Goal: Information Seeking & Learning: Learn about a topic

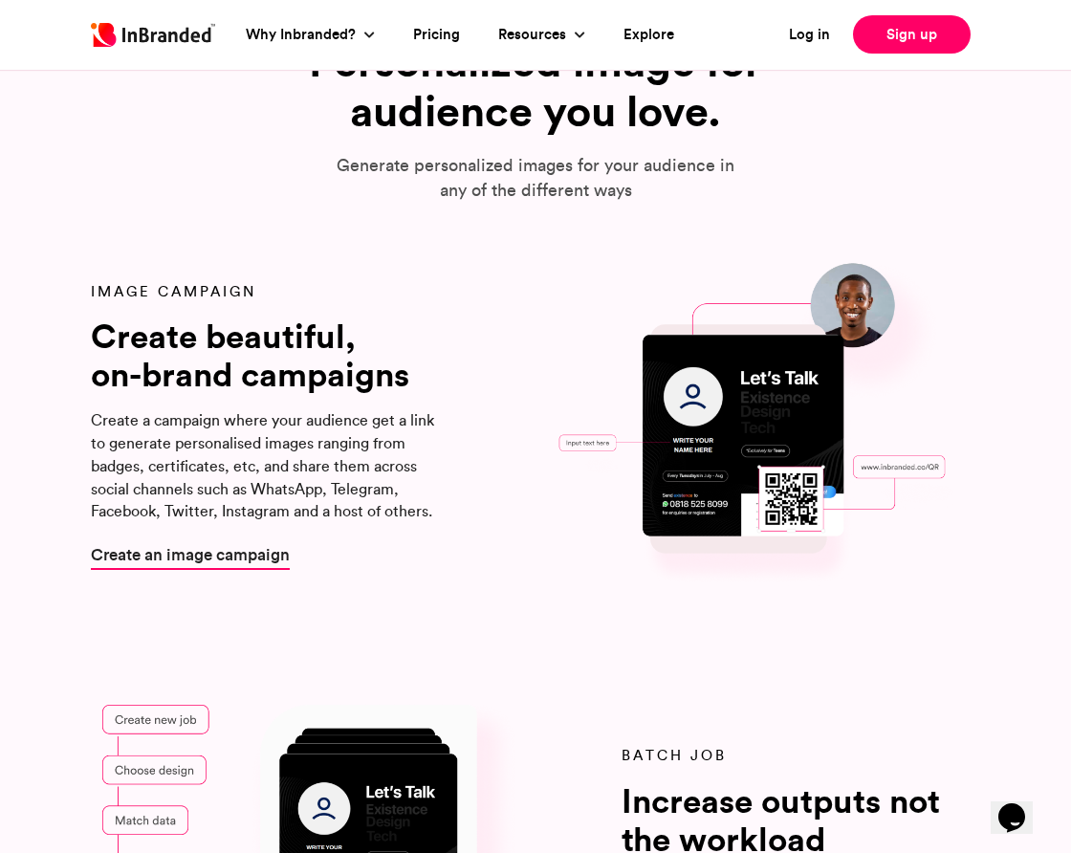
scroll to position [1938, 0]
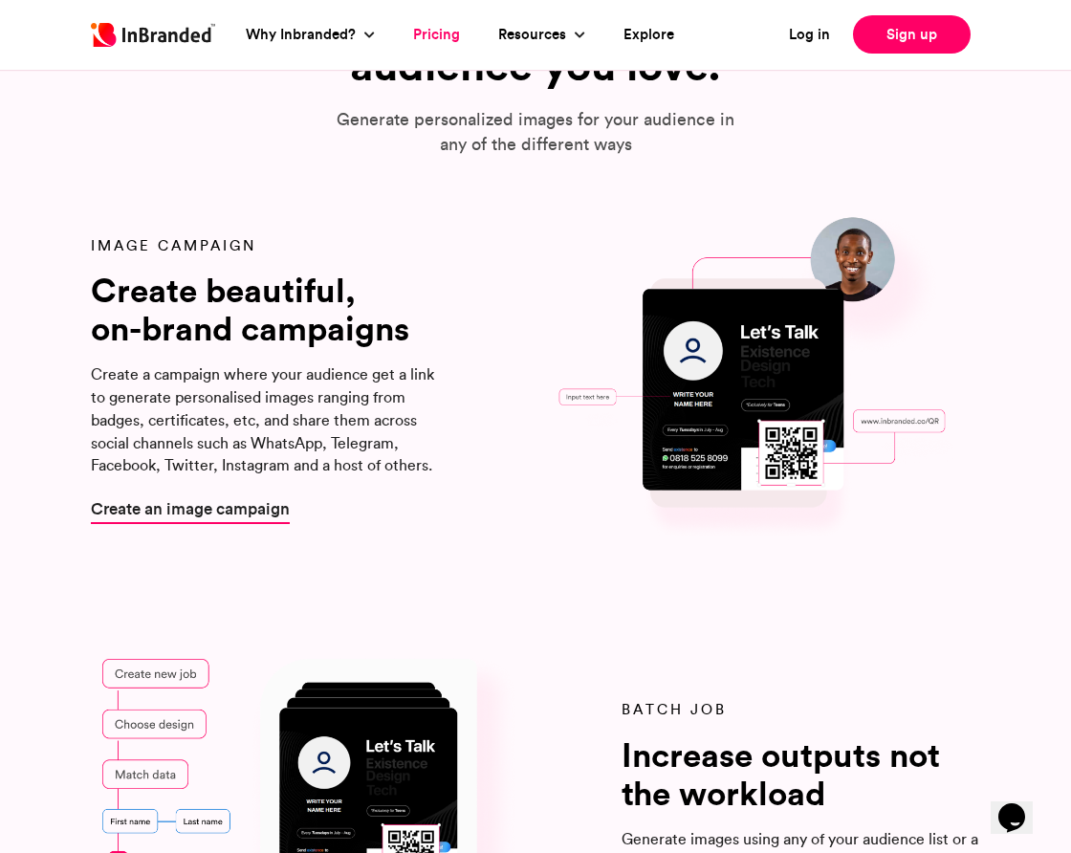
click at [429, 32] on link "Pricing" at bounding box center [436, 35] width 47 height 22
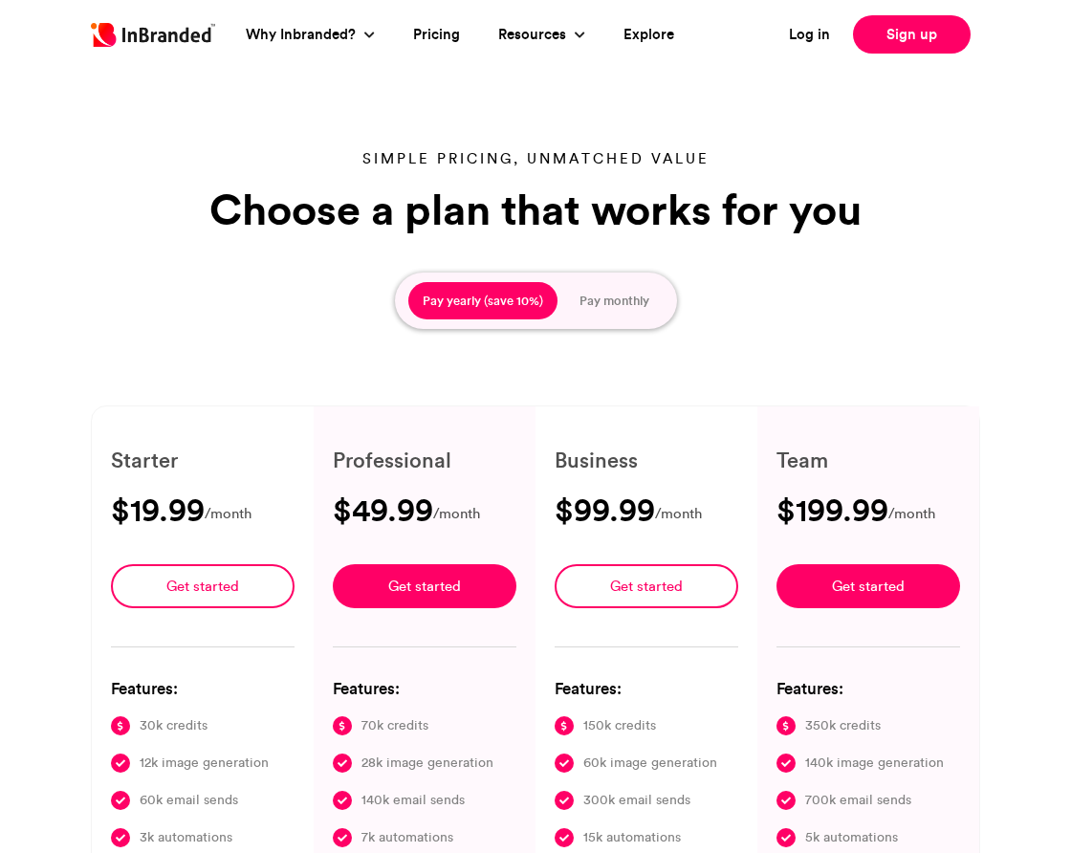
type input "****"
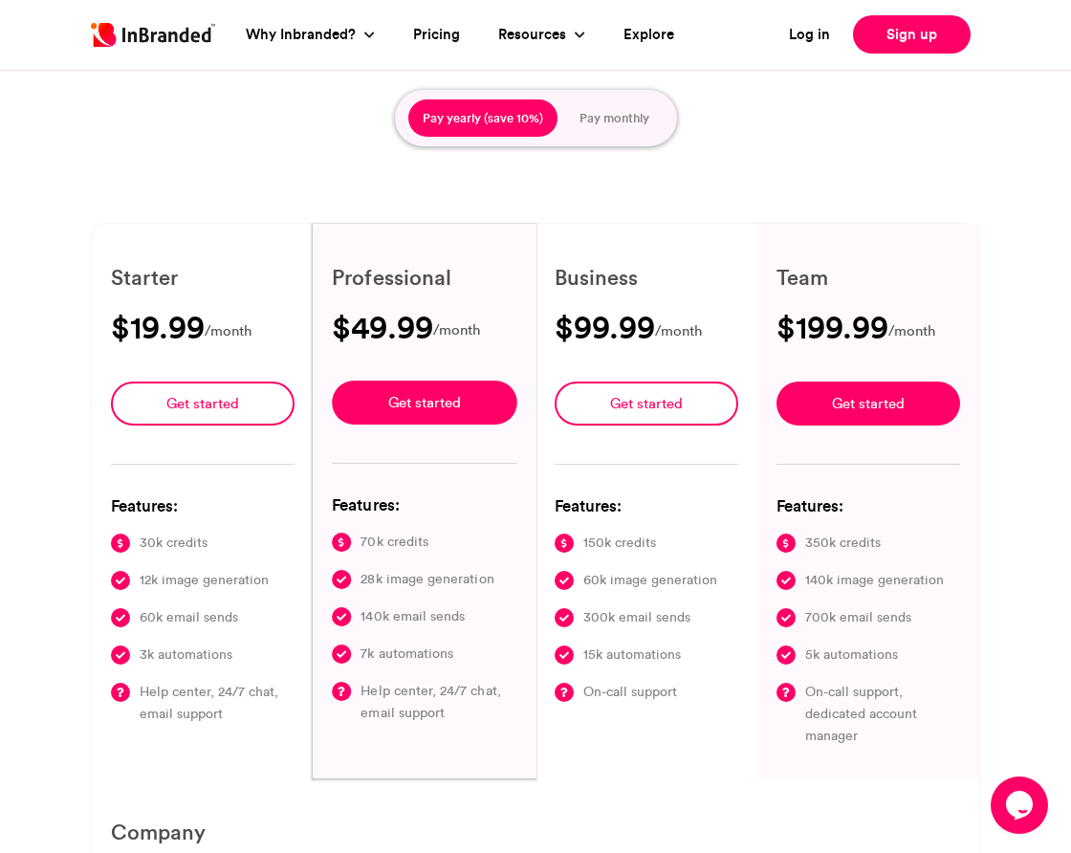
scroll to position [171, 0]
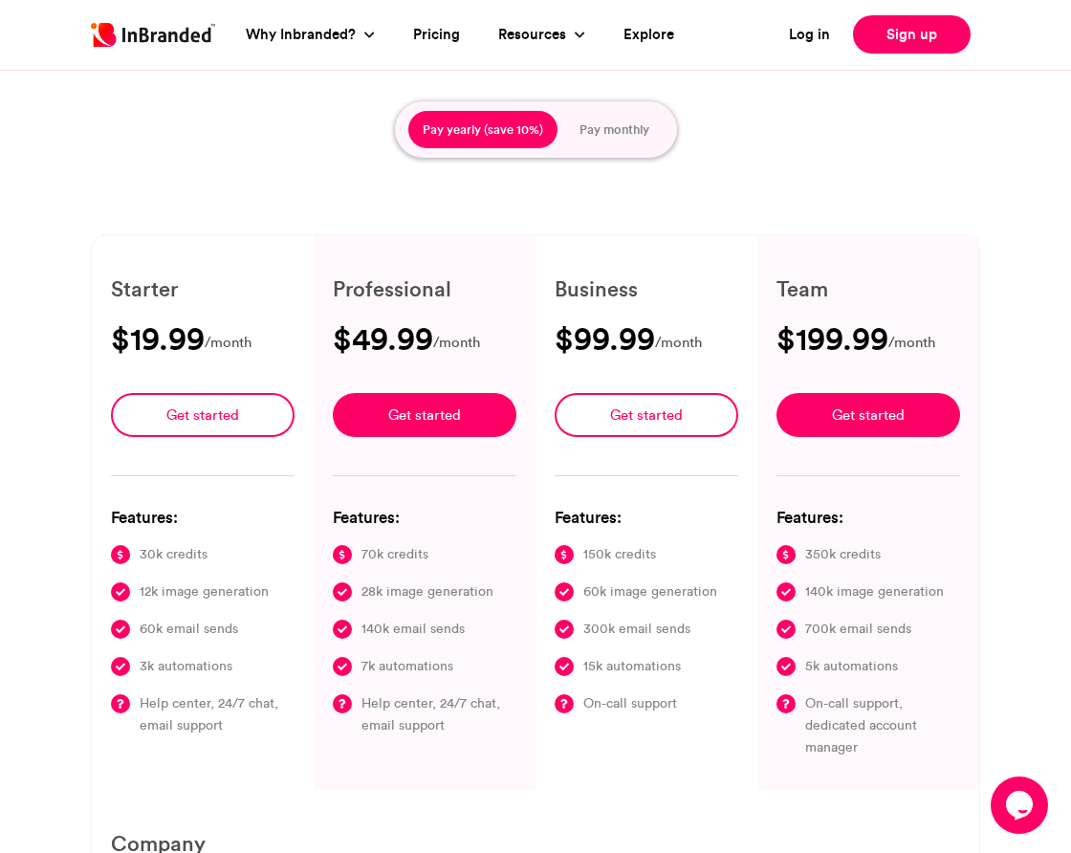
click at [627, 133] on button "Pay monthly" at bounding box center [614, 130] width 98 height 38
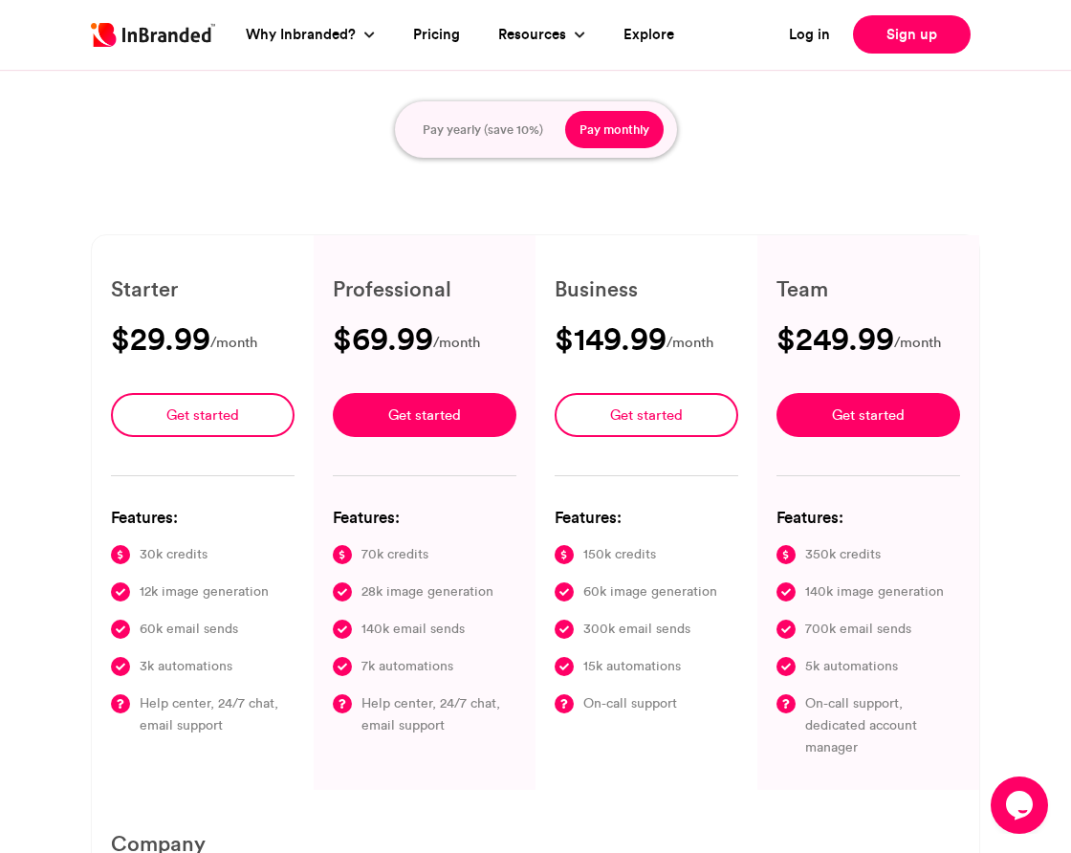
click at [492, 129] on button "Pay yearly (save 10%)" at bounding box center [482, 130] width 149 height 38
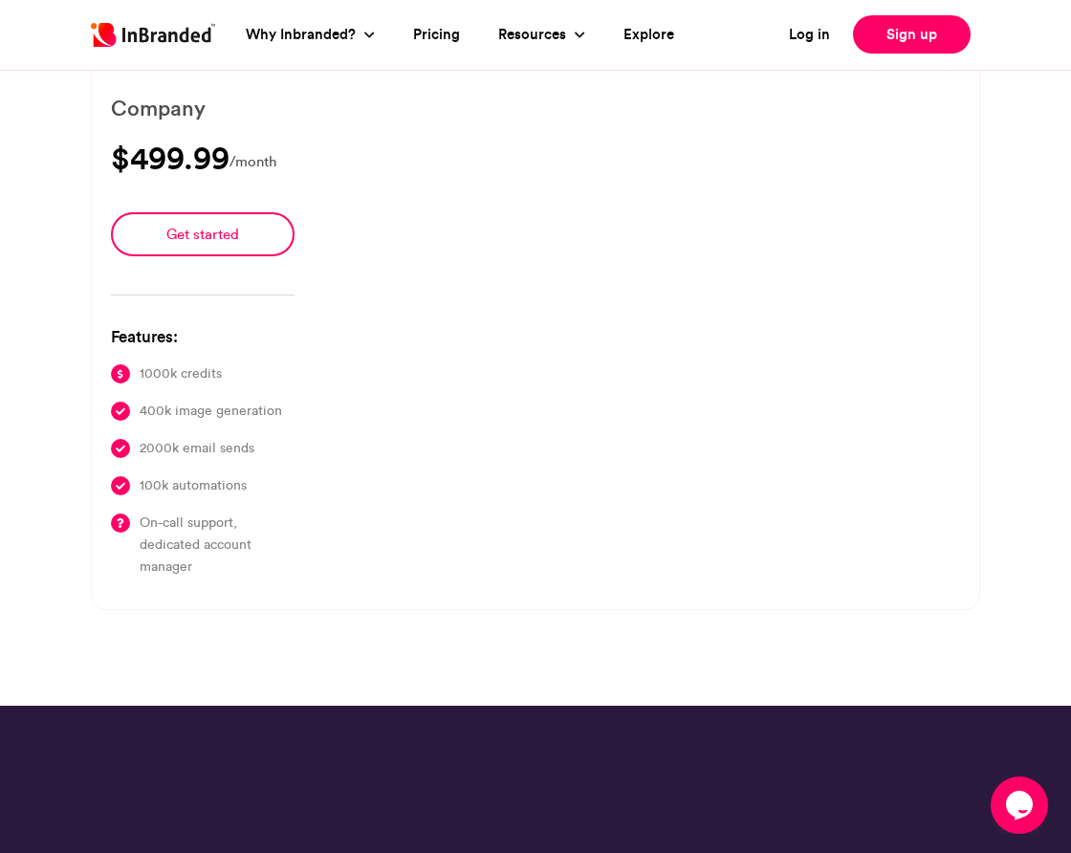
scroll to position [0, 0]
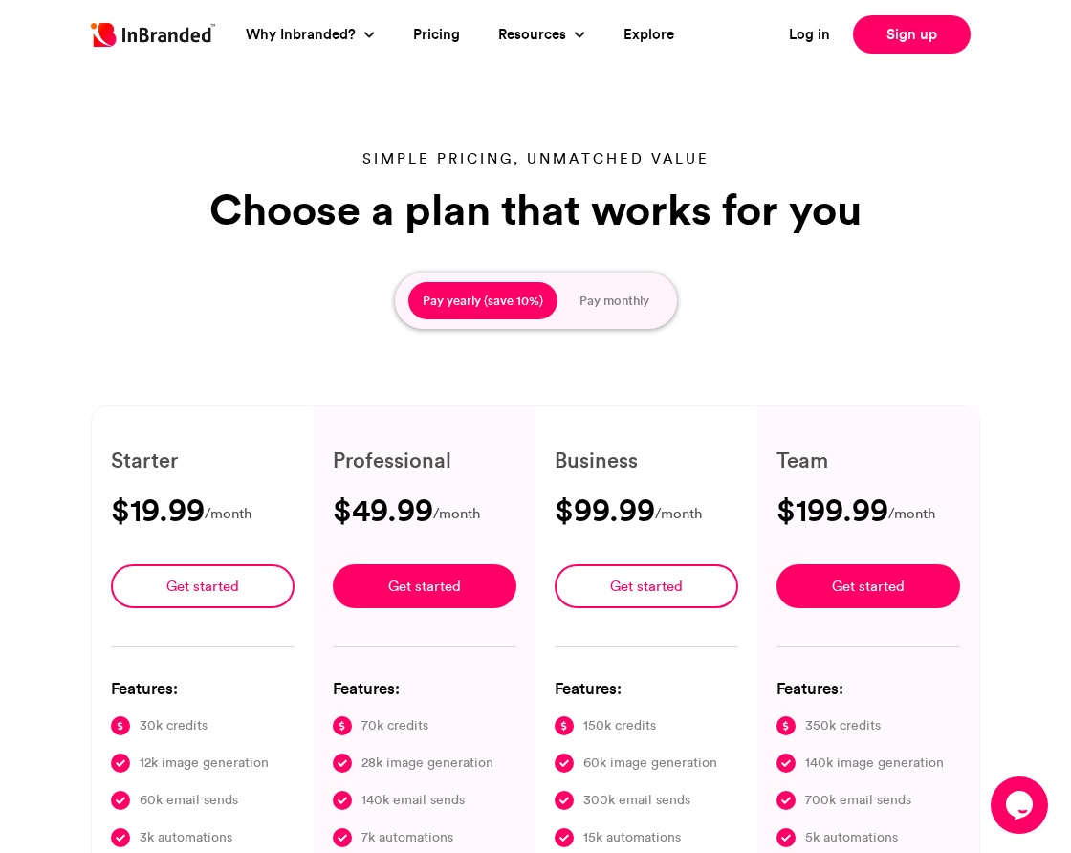
click at [169, 34] on img at bounding box center [153, 35] width 124 height 24
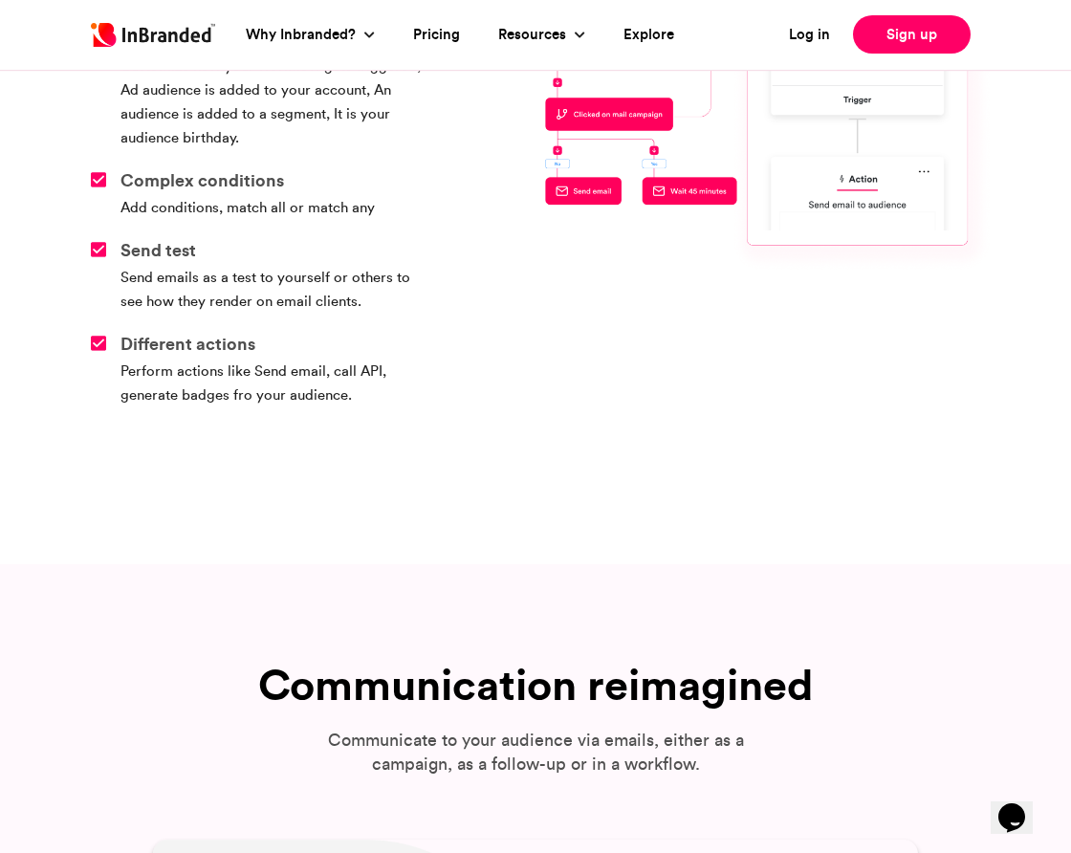
scroll to position [6224, 0]
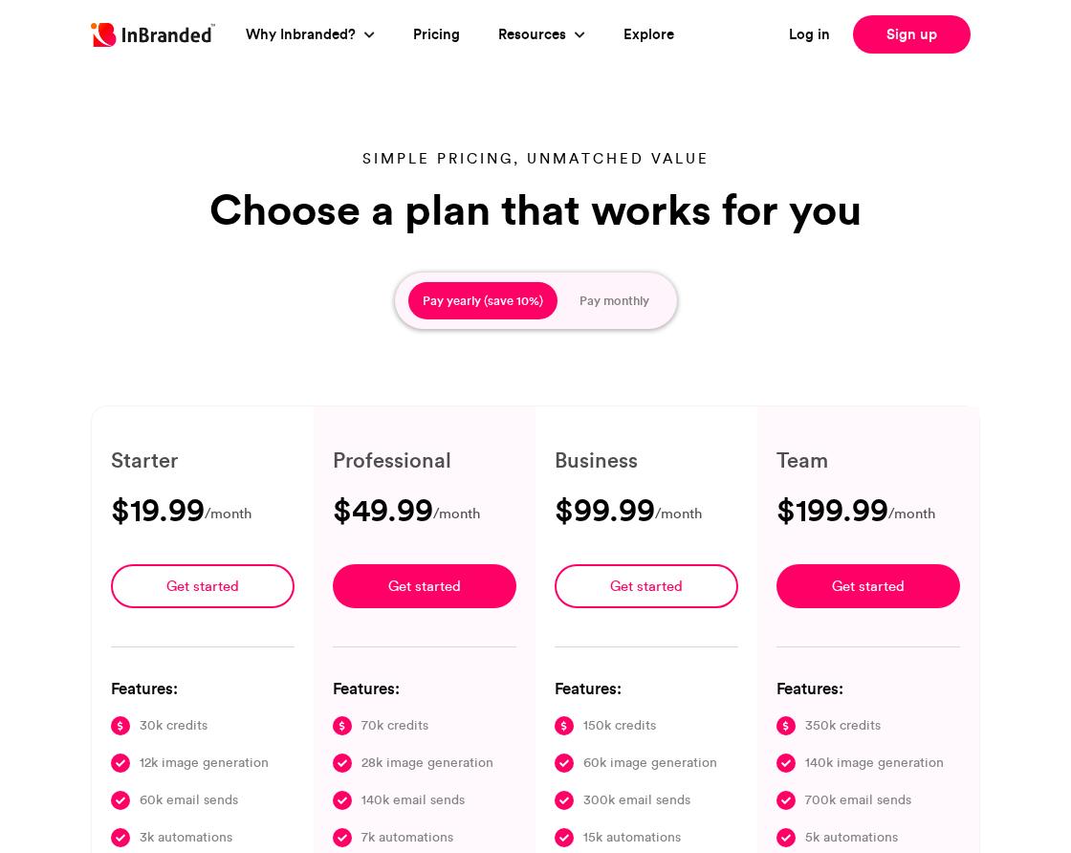
type input "****"
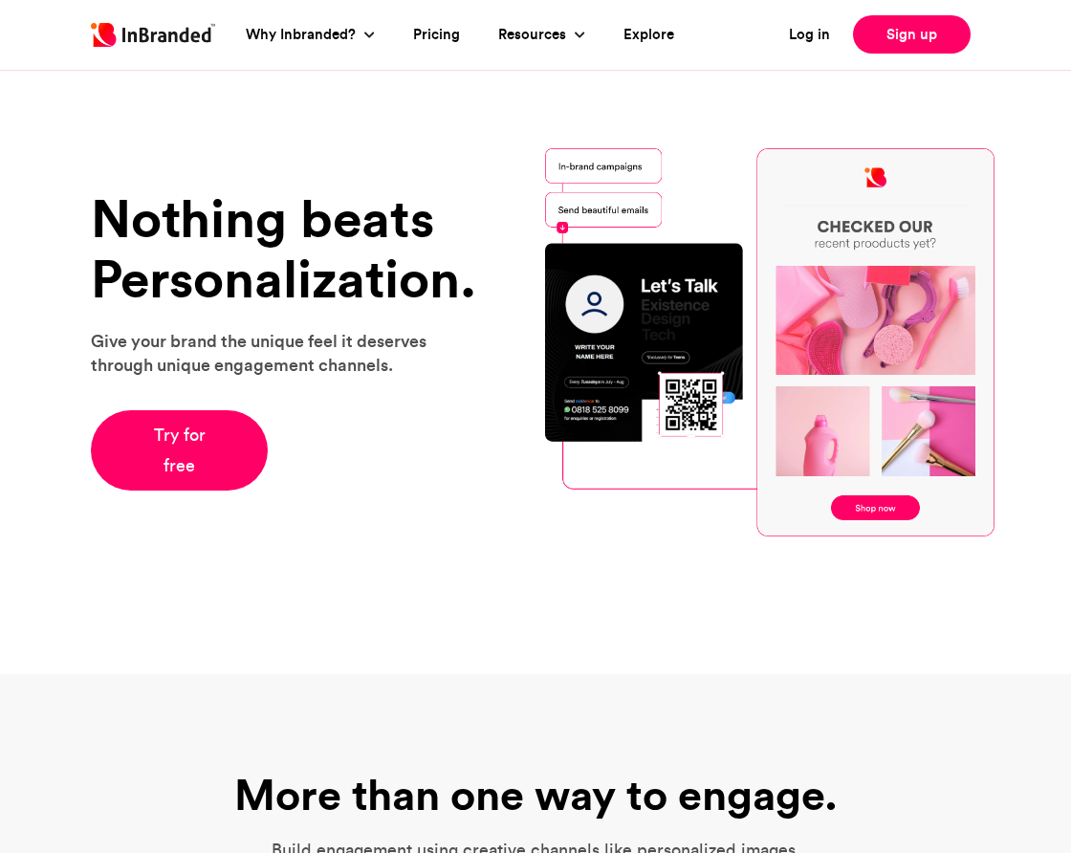
scroll to position [1894, 0]
